Goal: Task Accomplishment & Management: Manage account settings

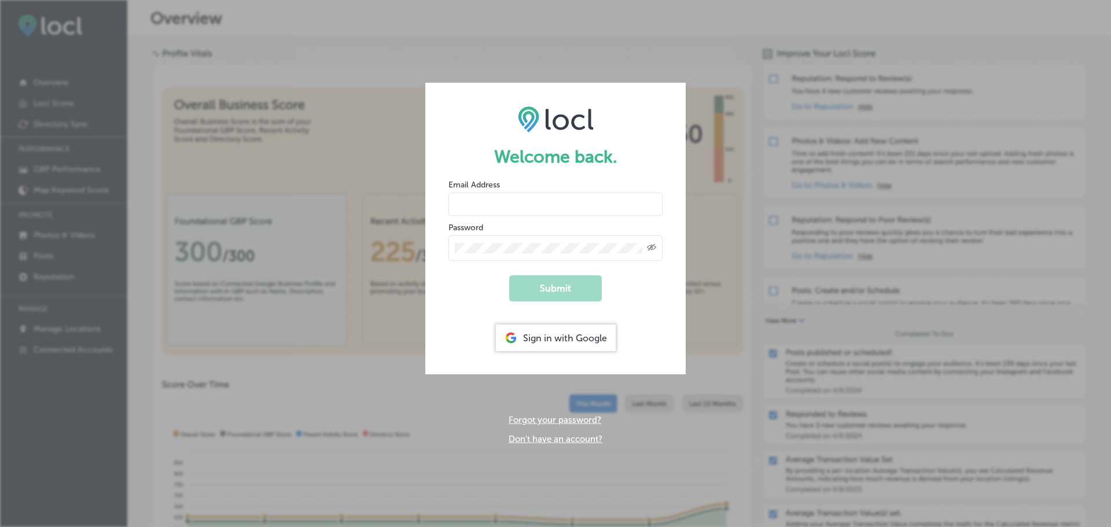
click at [544, 335] on div "Sign in with Google" at bounding box center [556, 338] width 120 height 27
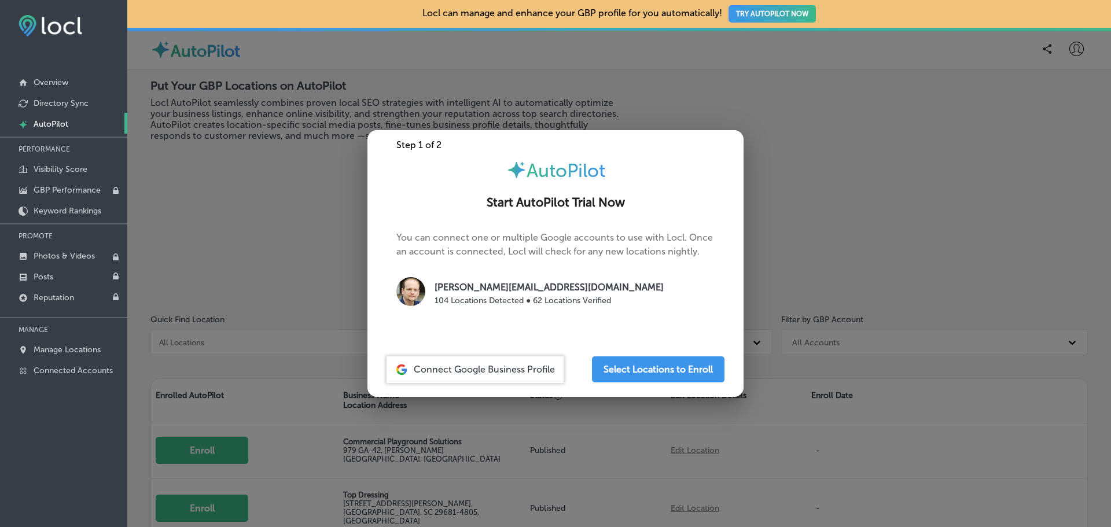
click at [288, 176] on div at bounding box center [555, 263] width 1111 height 527
